Goal: Task Accomplishment & Management: Manage account settings

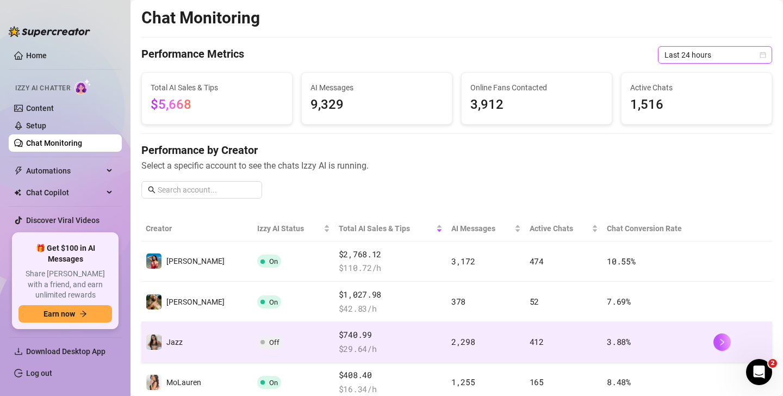
scroll to position [125, 0]
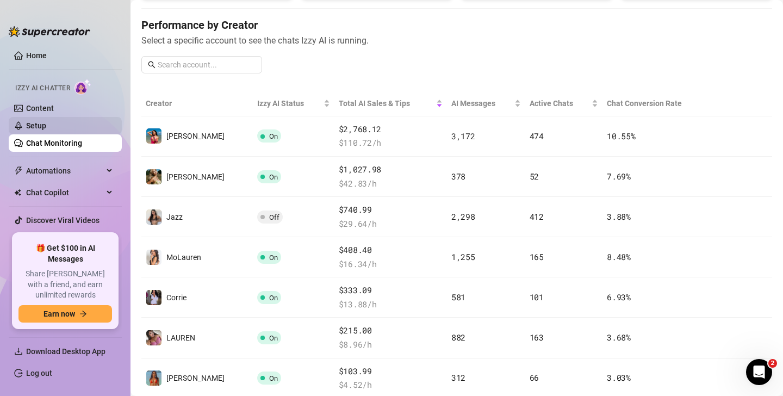
click at [38, 121] on link "Setup" at bounding box center [36, 125] width 20 height 9
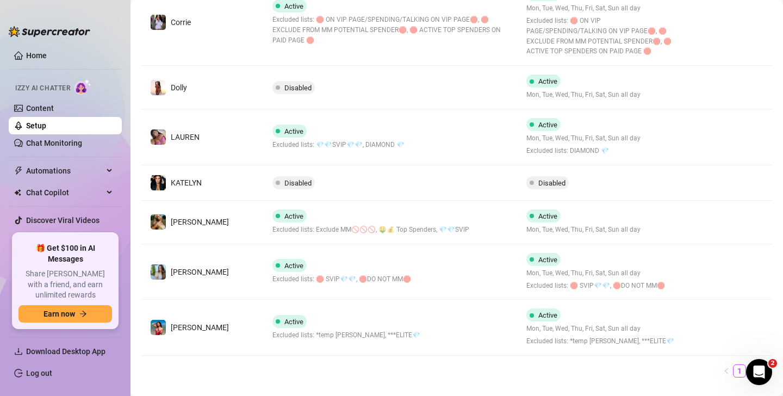
scroll to position [388, 0]
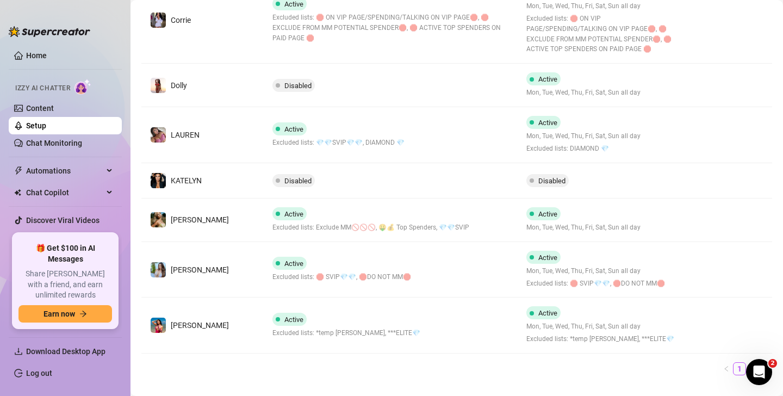
click at [437, 319] on td "Active Excluded lists: *temp [PERSON_NAME], ***ELITE💎" at bounding box center [391, 325] width 254 height 56
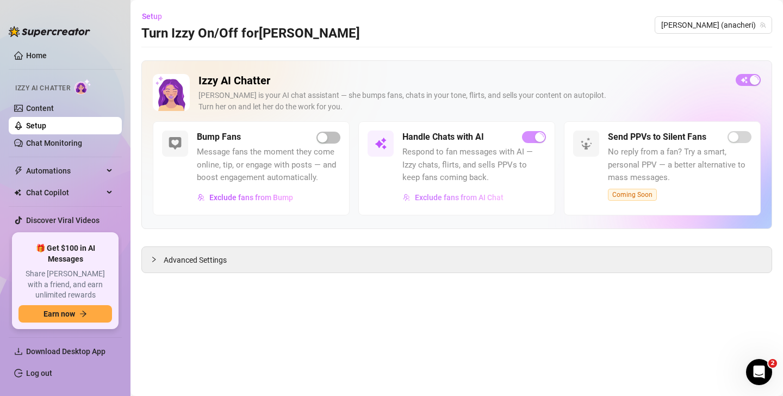
click at [467, 197] on span "Exclude fans from AI Chat" at bounding box center [459, 197] width 89 height 9
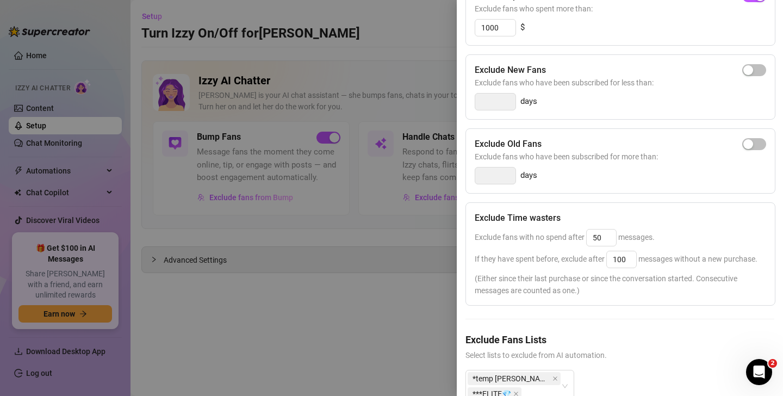
scroll to position [179, 0]
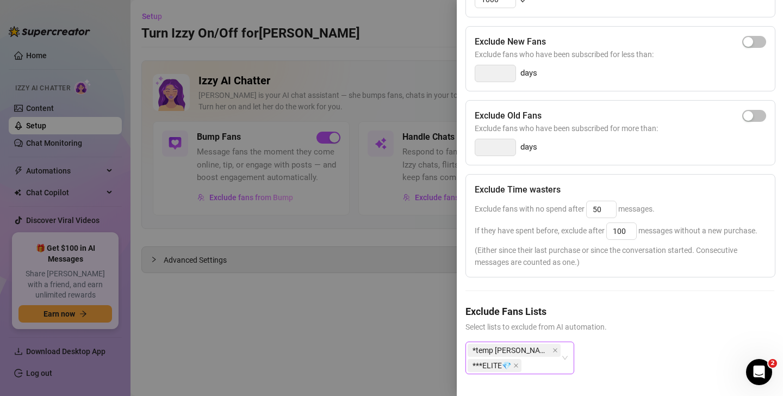
click at [563, 353] on div "*temp [PERSON_NAME] ***ELITE💎" at bounding box center [519, 357] width 109 height 33
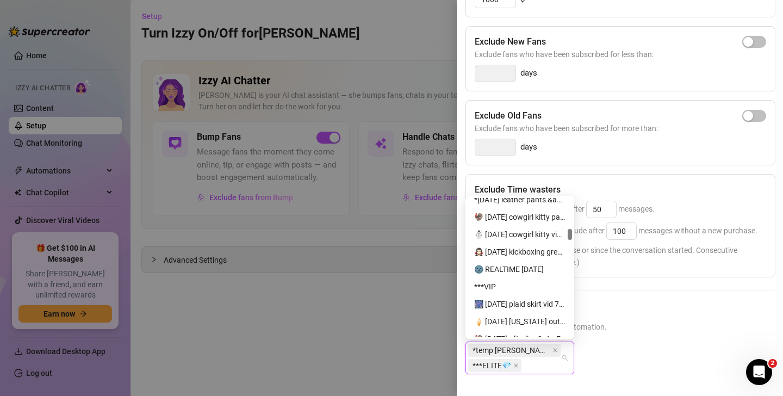
scroll to position [4249, 0]
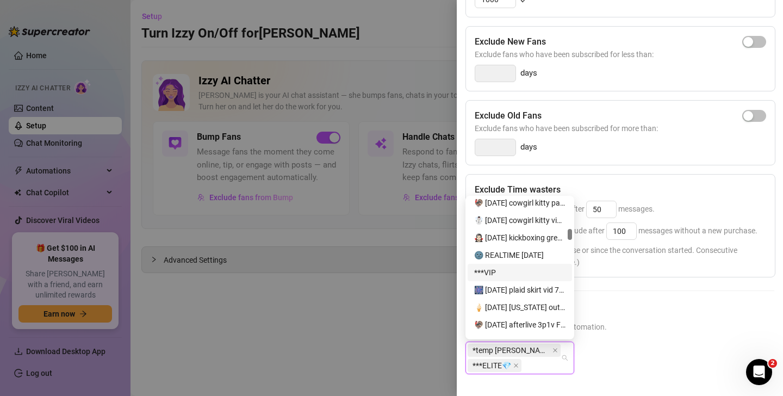
click at [492, 269] on div "***VIP" at bounding box center [519, 272] width 91 height 12
click at [652, 316] on h5 "Exclude Fans Lists" at bounding box center [619, 311] width 309 height 15
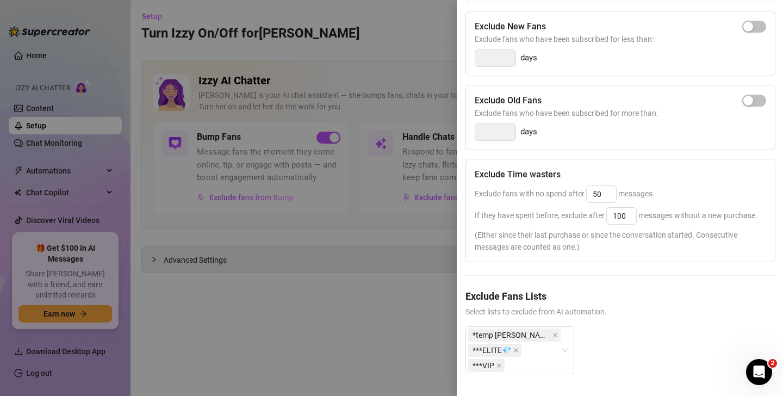
scroll to position [0, 0]
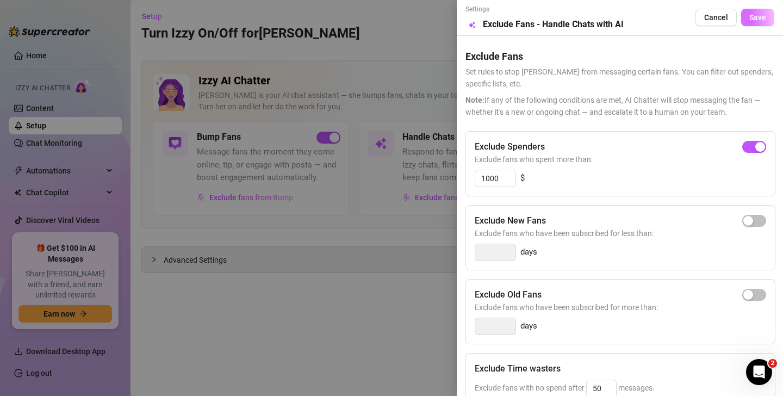
click at [756, 17] on span "Save" at bounding box center [757, 17] width 17 height 9
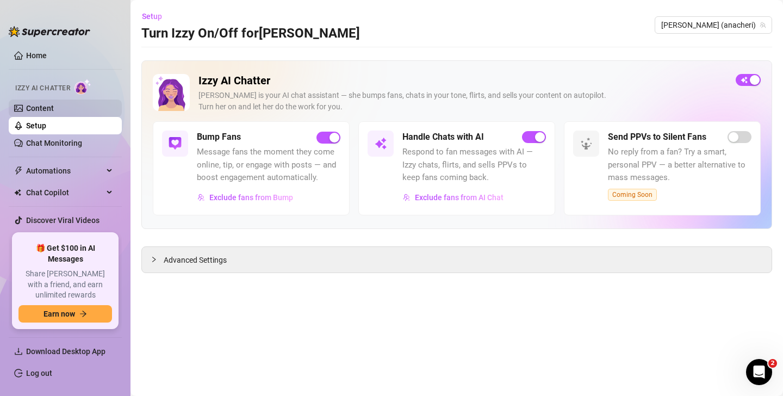
click at [43, 105] on link "Content" at bounding box center [40, 108] width 28 height 9
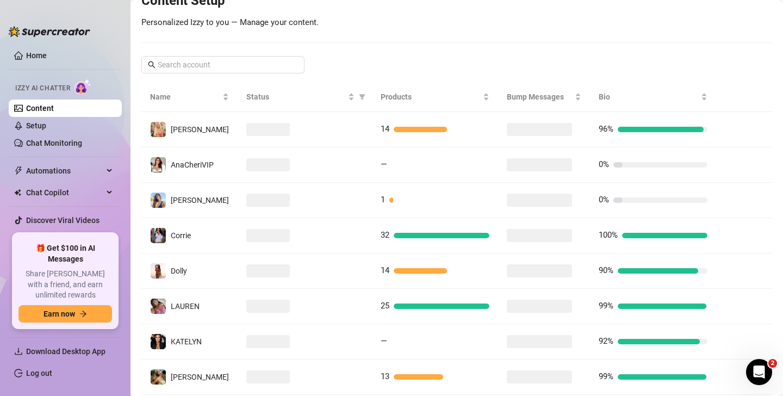
scroll to position [226, 0]
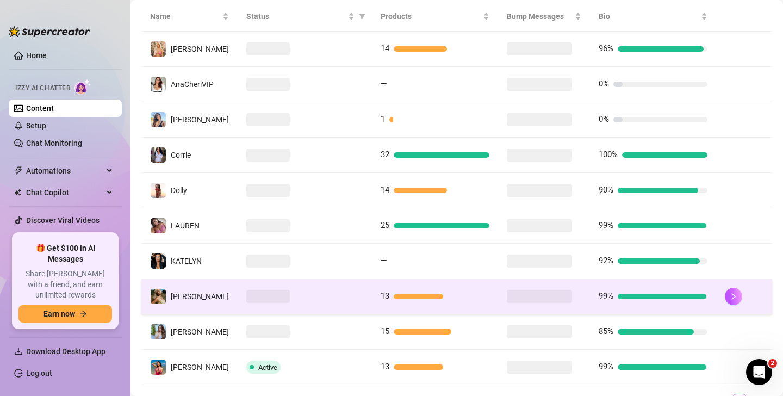
click at [310, 295] on div at bounding box center [304, 296] width 117 height 13
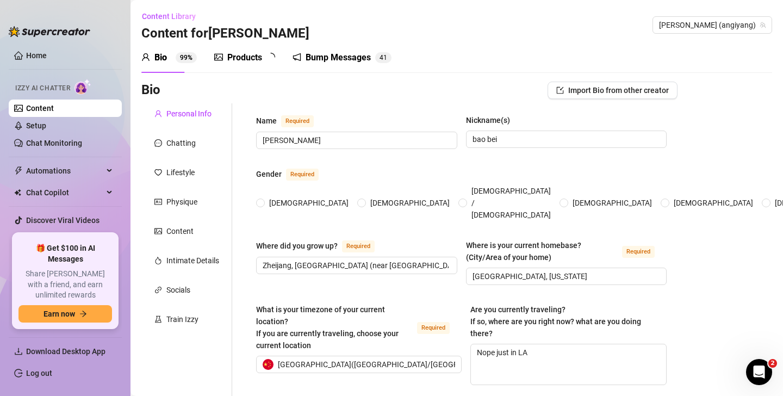
radio input "true"
type input "[DATE]"
click at [529, 344] on textarea "Nope just in LA" at bounding box center [569, 364] width 196 height 40
click at [530, 344] on textarea "Nope just in LA" at bounding box center [569, 364] width 196 height 40
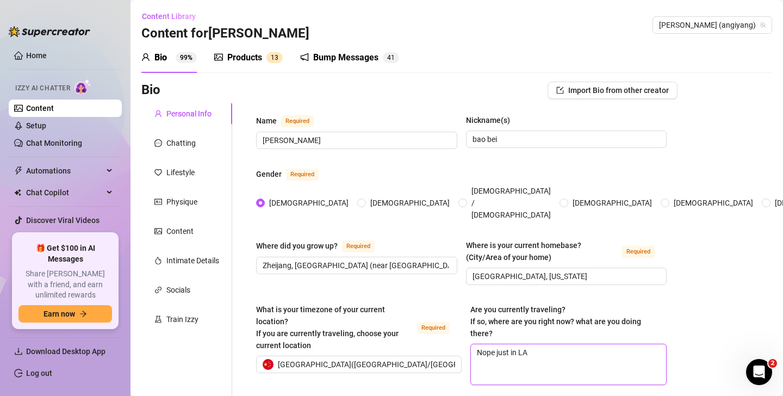
type textarea "Y"
type textarea "Ye"
type textarea "Yes"
type textarea "Yes!"
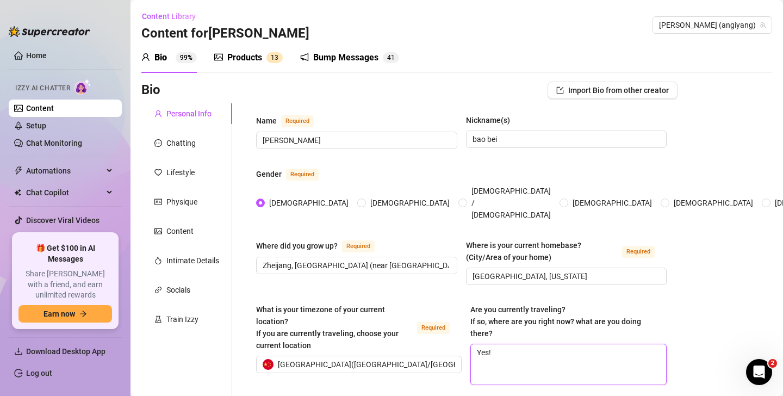
type textarea "Yes! I"
type textarea "Yes! I'"
type textarea "Yes! I'm"
type textarea "Yes! I'm i"
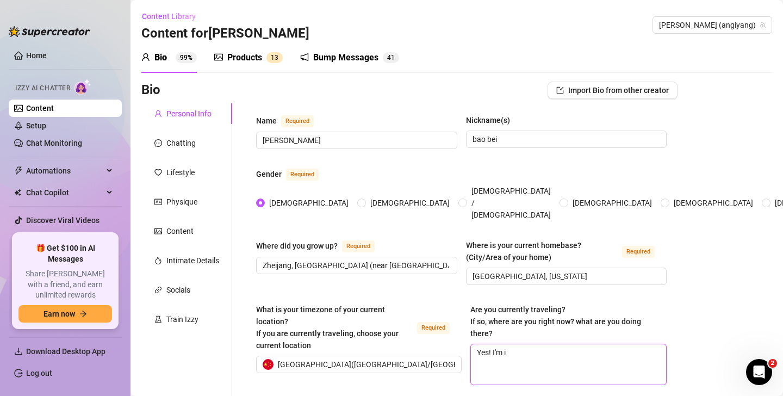
type textarea "Yes! I'm in"
type textarea "Yes! I'm in S"
type textarea "Yes! I'm in [GEOGRAPHIC_DATA]"
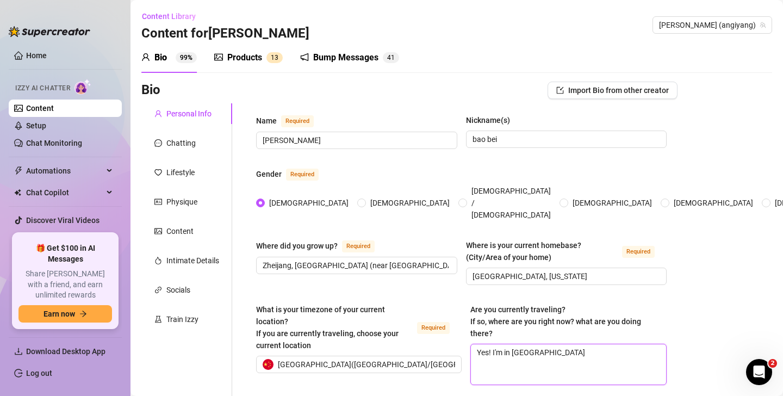
type textarea "Yes! I'm in Seat"
type textarea "Yes! I'm in [GEOGRAPHIC_DATA]"
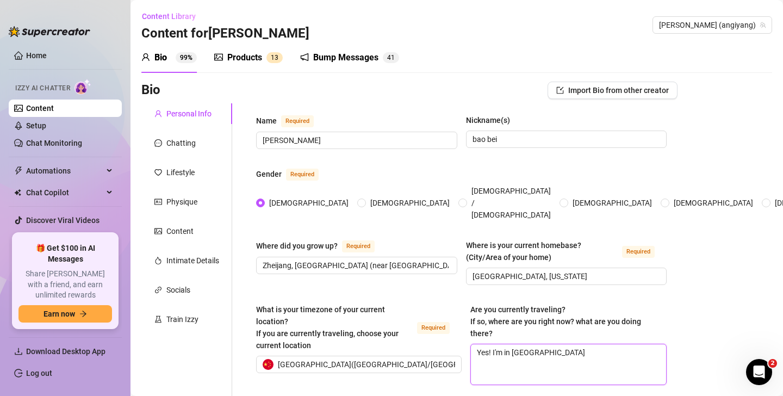
type textarea "Yes! I'm in [GEOGRAPHIC_DATA]"
type textarea "Yes! I'm in [GEOGRAPHIC_DATA] fo"
type textarea "Yes! I'm in [GEOGRAPHIC_DATA] for"
type textarea "Yes! I'm in [GEOGRAPHIC_DATA] for a"
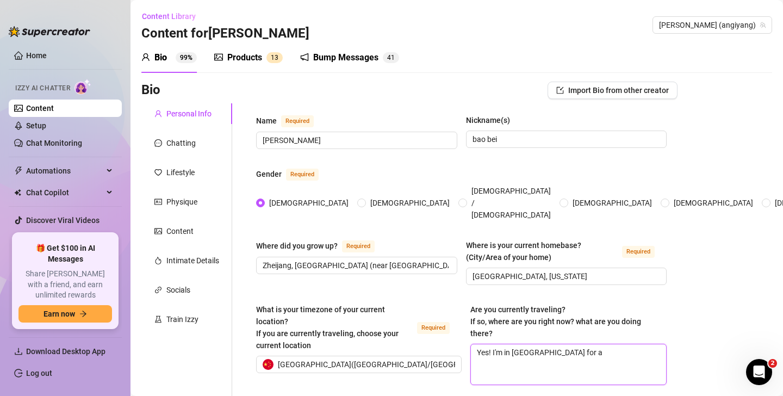
type textarea "Yes! I'm in [GEOGRAPHIC_DATA] for a l"
type textarea "Yes! I'm in [GEOGRAPHIC_DATA] for a li"
type textarea "Yes! I'm in [GEOGRAPHIC_DATA] for a lit"
type textarea "Yes! I'm in [GEOGRAPHIC_DATA] for a litt"
type textarea "Yes! I'm in [GEOGRAPHIC_DATA] for a little"
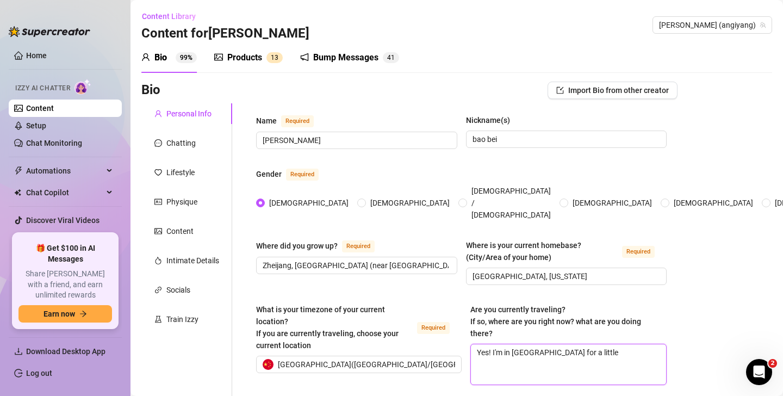
type textarea "Yes! I'm in [GEOGRAPHIC_DATA] for a little"
type textarea "Yes! I'm in [GEOGRAPHIC_DATA] for a little w"
type textarea "Yes! I'm in [GEOGRAPHIC_DATA] for a little wo"
type textarea "Yes! I'm in [GEOGRAPHIC_DATA] for a little wor"
type textarea "Yes! I'm in [GEOGRAPHIC_DATA] for a little work"
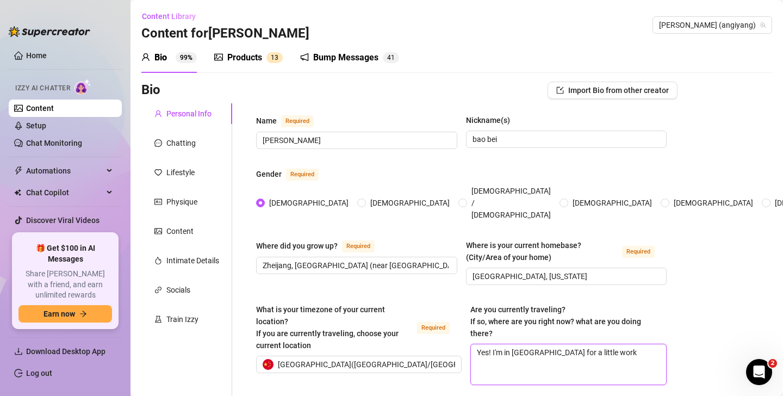
type textarea "Yes! I'm in [GEOGRAPHIC_DATA] for a little work t"
type textarea "Yes! I'm in [GEOGRAPHIC_DATA] for a little work tr"
type textarea "Yes! I'm in [GEOGRAPHIC_DATA] for a little work tri"
type textarea "Yes! I'm in [GEOGRAPHIC_DATA] for a little work trip"
type textarea "Yes! I'm in [GEOGRAPHIC_DATA] for a little work trip,"
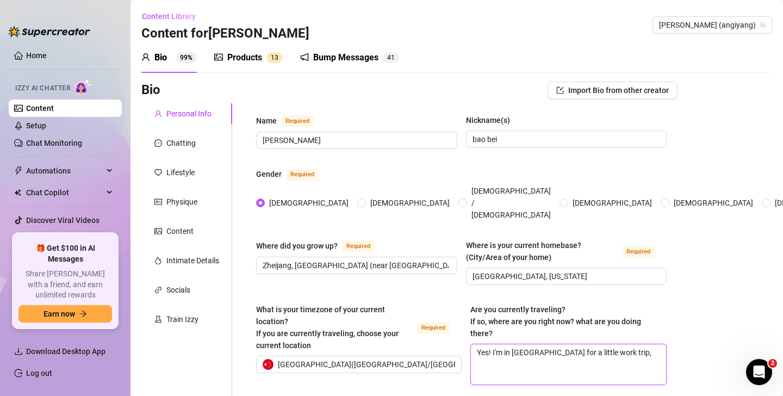
type textarea "Yes! I'm in [GEOGRAPHIC_DATA] for a little work trip,"
type textarea "Yes! I'm in [GEOGRAPHIC_DATA] for a little work trip, j"
type textarea "Yes! I'm in [GEOGRAPHIC_DATA] for a little work trip, ju"
type textarea "Yes! I'm in [GEOGRAPHIC_DATA] for a little work trip, jus"
type textarea "Yes! I'm in [GEOGRAPHIC_DATA] for a little work trip, just"
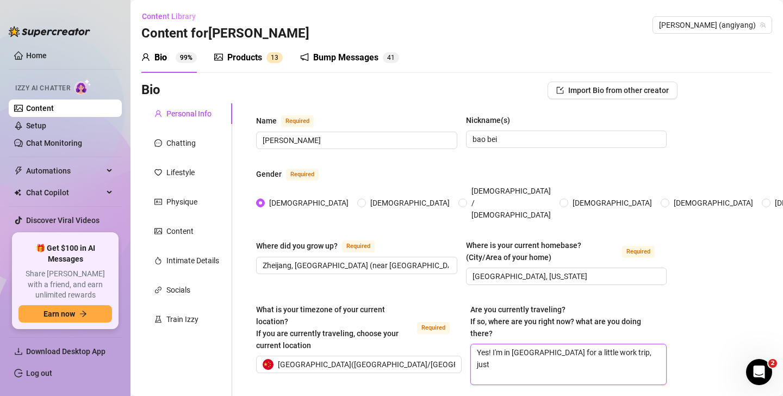
type textarea "Yes! I'm in [GEOGRAPHIC_DATA] for a little work trip, just"
type textarea "Yes! I'm in [GEOGRAPHIC_DATA] for a little work trip, just y"
type textarea "Yes! I'm in [GEOGRAPHIC_DATA] for a little work trip, just yo"
type textarea "Yes! I'm in [GEOGRAPHIC_DATA] for a little work trip, just you"
type textarea "Yes! I'm in [GEOGRAPHIC_DATA] for a little work trip, just your"
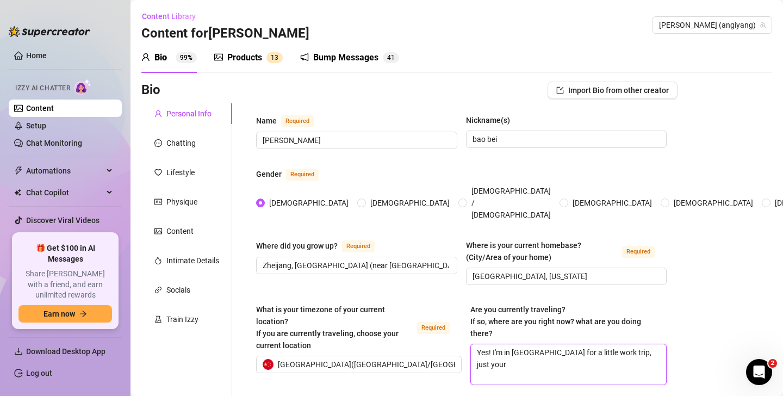
type textarea "Yes! I'm in [GEOGRAPHIC_DATA] for a little work trip, just your"
type textarea "Yes! I'm in [GEOGRAPHIC_DATA] for a little work trip, just your u"
type textarea "Yes! I'm in [GEOGRAPHIC_DATA] for a little work trip, just your usu"
type textarea "Yes! I'm in [GEOGRAPHIC_DATA] for a little work trip, just your usua"
type textarea "Yes! I'm in [GEOGRAPHIC_DATA] for a little work trip, just your usual"
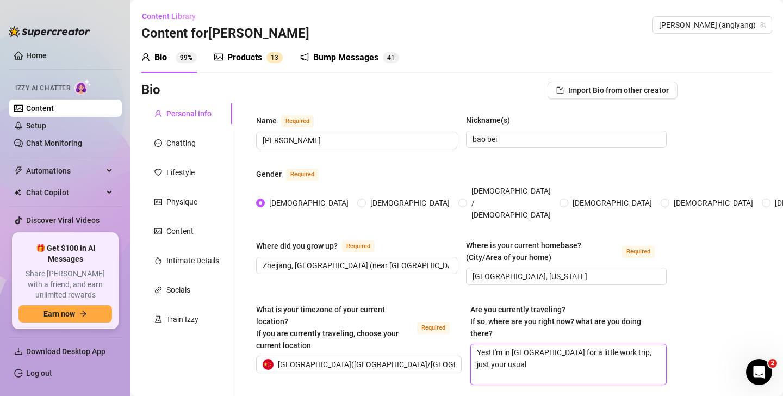
type textarea "Yes! I'm in [GEOGRAPHIC_DATA] for a little work trip, just your usual"
type textarea "Yes! I'm in [GEOGRAPHIC_DATA] for a little work trip, just your usual i"
type textarea "Yes! I'm in [GEOGRAPHIC_DATA] for a little work trip, just your usual in"
type textarea "Yes! I'm in [GEOGRAPHIC_DATA] for a little work trip, just your usual inf"
type textarea "Yes! I'm in [GEOGRAPHIC_DATA] for a little work trip, just your usual infl"
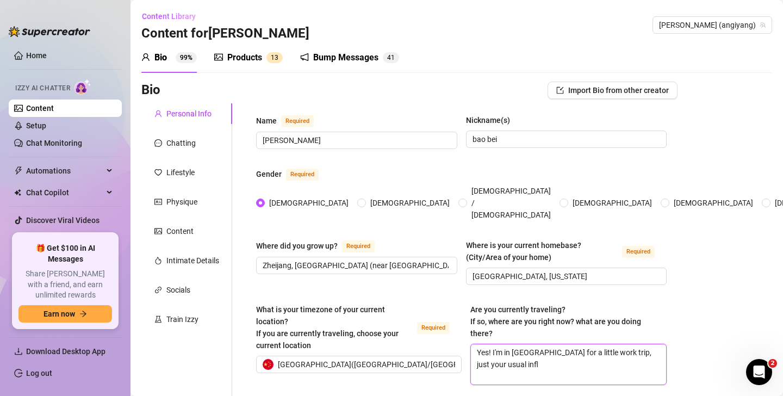
type textarea "Yes! I'm in [GEOGRAPHIC_DATA] for a little work trip, just your usual influ"
type textarea "Yes! I'm in [GEOGRAPHIC_DATA] for a little work trip, just your usual influen"
type textarea "Yes! I'm in [GEOGRAPHIC_DATA] for a little work trip, just your usual influenc"
type textarea "Yes! I'm in [GEOGRAPHIC_DATA] for a little work trip, just your usual influence"
type textarea "Yes! I'm in [GEOGRAPHIC_DATA] for a little work trip, just your usual influencer"
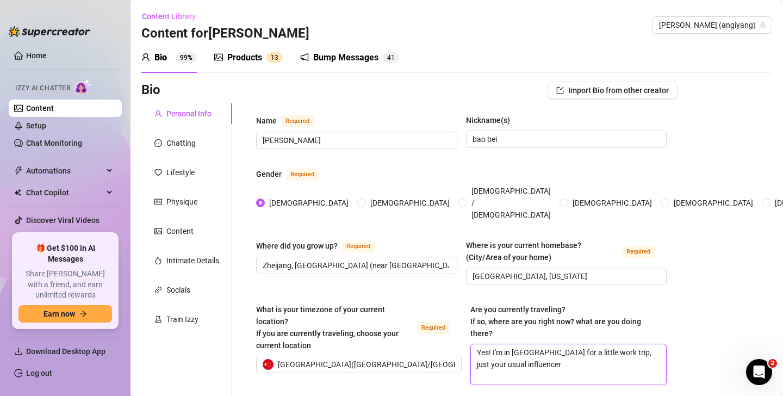
type textarea "Yes! I'm in [GEOGRAPHIC_DATA] for a little work trip, just your usual influencer"
type textarea "Yes! I'm in [GEOGRAPHIC_DATA] for a little work trip, just your usual influence…"
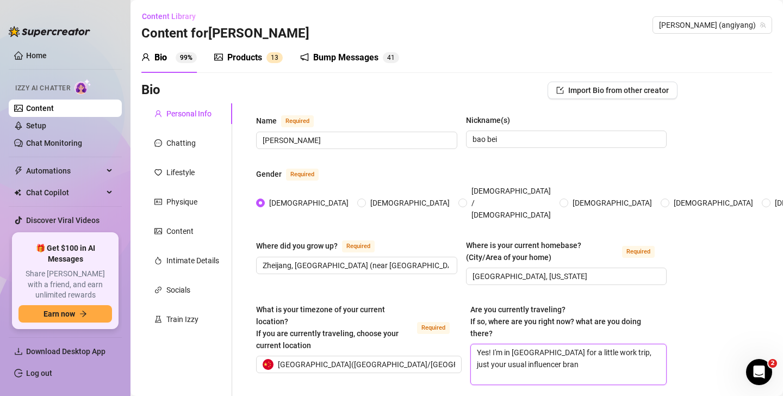
type textarea "Yes! I'm in [GEOGRAPHIC_DATA] for a little work trip, just your usual influence…"
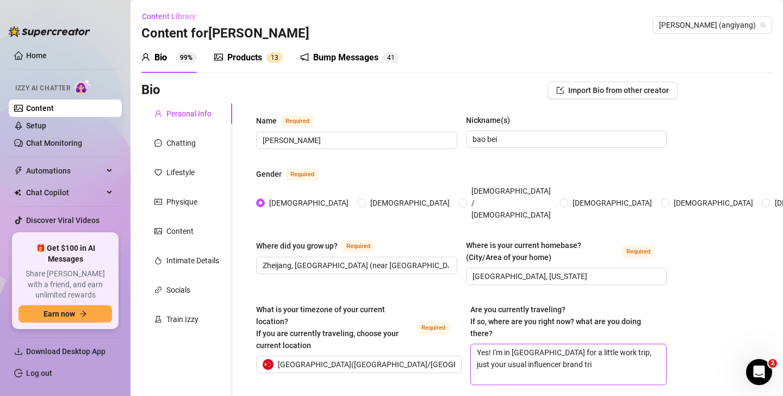
type textarea "Yes! I'm in [GEOGRAPHIC_DATA] for a little work trip, just your usual influence…"
click at [652, 344] on textarea "Yes! I'm in [GEOGRAPHIC_DATA] for a little work trip, just your usual influence…" at bounding box center [569, 364] width 196 height 40
type textarea "Yes! I'm in [GEOGRAPHIC_DATA] for a little work trip, just your usualinfluencer…"
type textarea "Yes! I'm in [GEOGRAPHIC_DATA] for a little work trip, just your usuainfluencer …"
type textarea "Yes! I'm in [GEOGRAPHIC_DATA] for a little work trip, just your usuinfluencer b…"
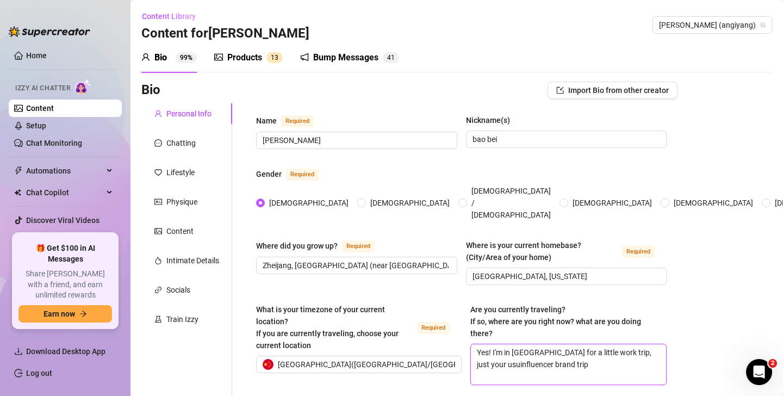
type textarea "Yes! I'm in [GEOGRAPHIC_DATA] for a little work trip, just your usinfluencer br…"
type textarea "Yes! I'm in [GEOGRAPHIC_DATA] for a little work trip, just your uinfluencer bra…"
type textarea "Yes! I'm in [GEOGRAPHIC_DATA] for a little work trip, just your influencer bran…"
type textarea "Yes! I'm in [GEOGRAPHIC_DATA] for a little work trip, just your uinfluencer bra…"
type textarea "Yes! I'm in [GEOGRAPHIC_DATA] for a little work trip, just your usinfluencer br…"
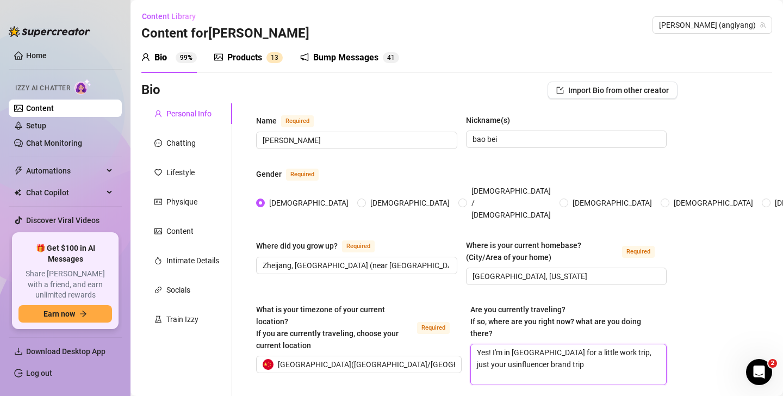
type textarea "Yes! I'm in [GEOGRAPHIC_DATA] for a little work trip, just your usuinfluencer b…"
type textarea "Yes! I'm in [GEOGRAPHIC_DATA] for a little work trip, just your usuainfluencer …"
type textarea "Yes! I'm in [GEOGRAPHIC_DATA] for a little work trip, just your usualinfluencer…"
type textarea "Yes! I'm in [GEOGRAPHIC_DATA] for a little work trip, just your usual influence…"
click at [579, 344] on textarea "Yes! I'm in [GEOGRAPHIC_DATA] for a little work trip, just your usual influence…" at bounding box center [569, 364] width 196 height 40
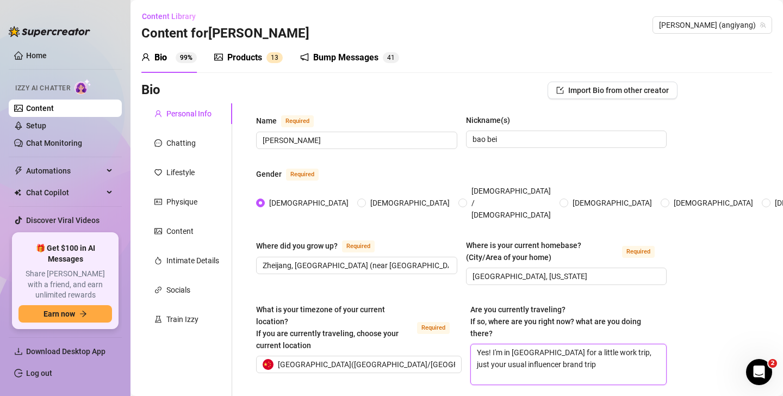
type textarea "Yes! I'm in [GEOGRAPHIC_DATA] for a little work trip, just your usual influence…"
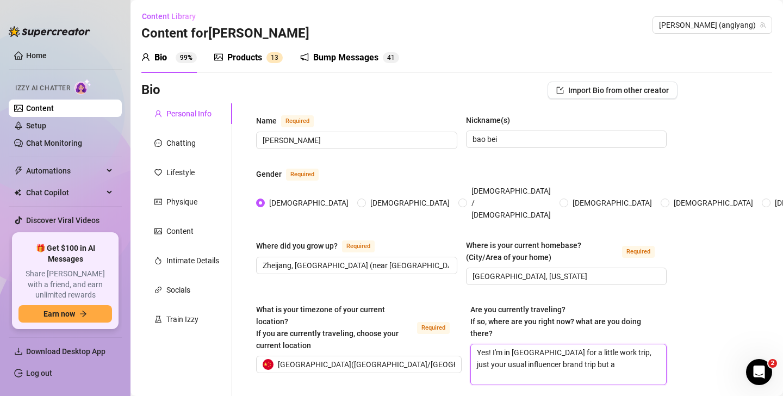
type textarea "Yes! I'm in [GEOGRAPHIC_DATA] for a little work trip, just your usual influence…"
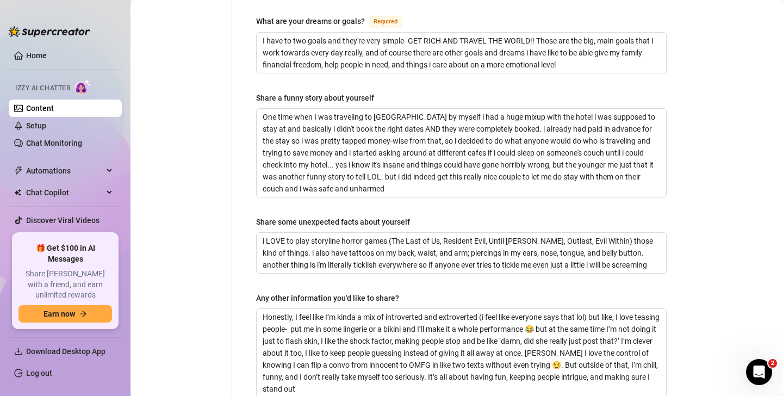
scroll to position [812, 0]
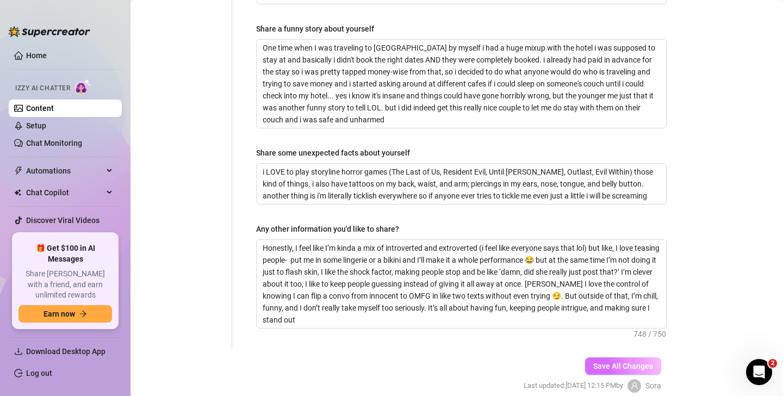
click at [613, 362] on span "Save All Changes" at bounding box center [623, 366] width 60 height 9
click at [615, 362] on span "Save All Changes" at bounding box center [623, 366] width 60 height 9
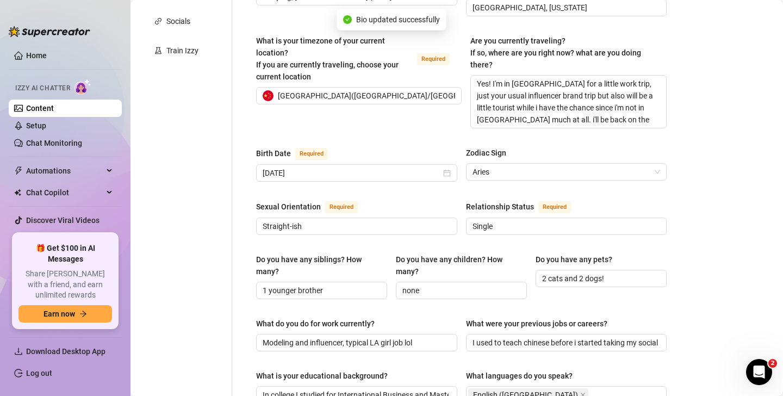
scroll to position [57, 0]
